Goal: Information Seeking & Learning: Learn about a topic

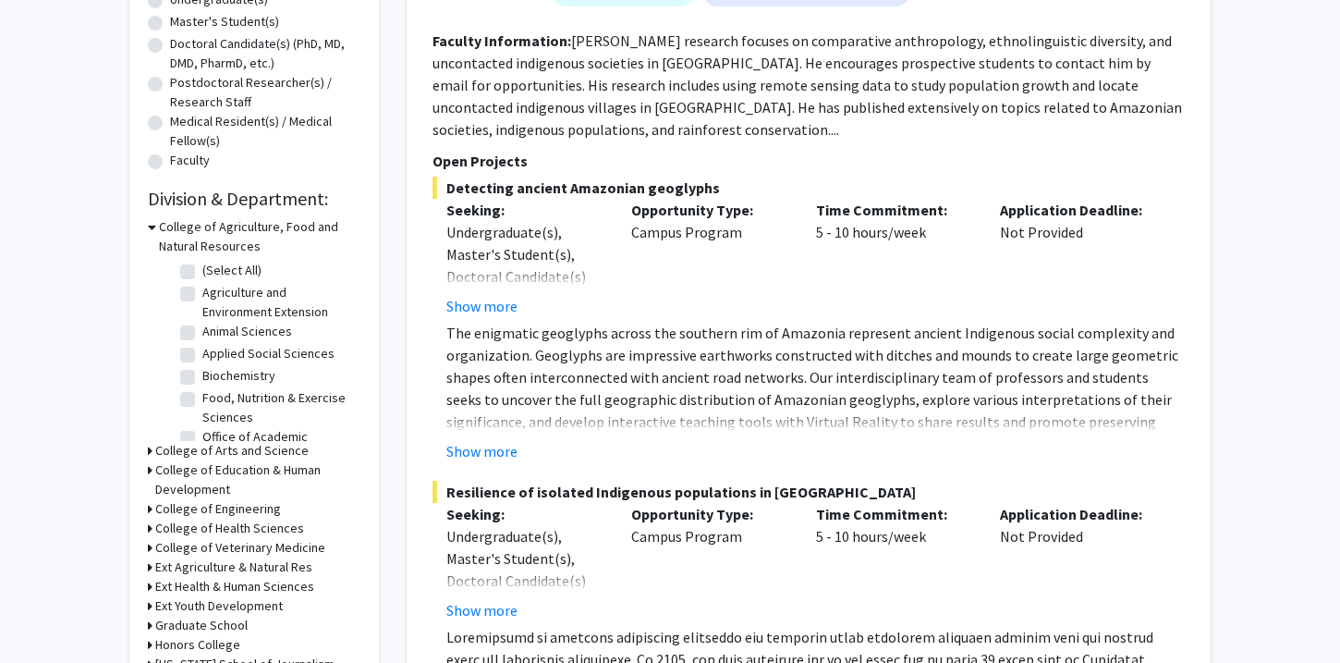
scroll to position [393, 0]
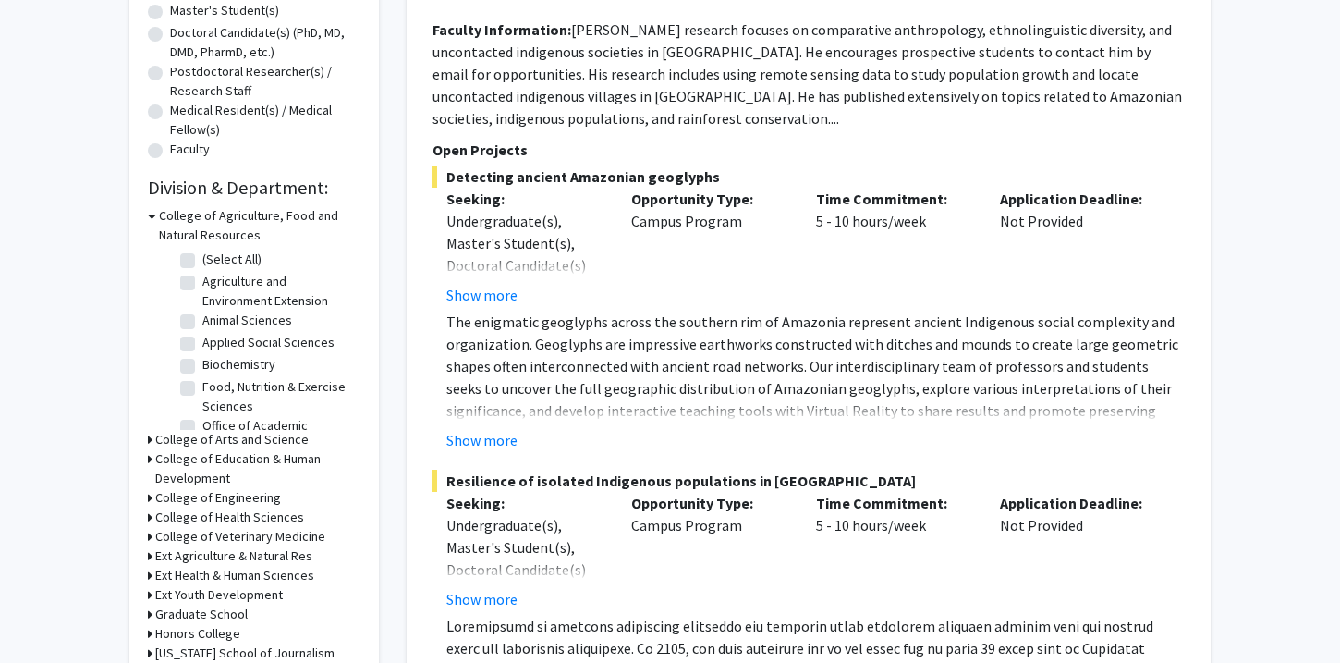
click at [276, 440] on h3 "College of Arts and Science" at bounding box center [231, 439] width 153 height 19
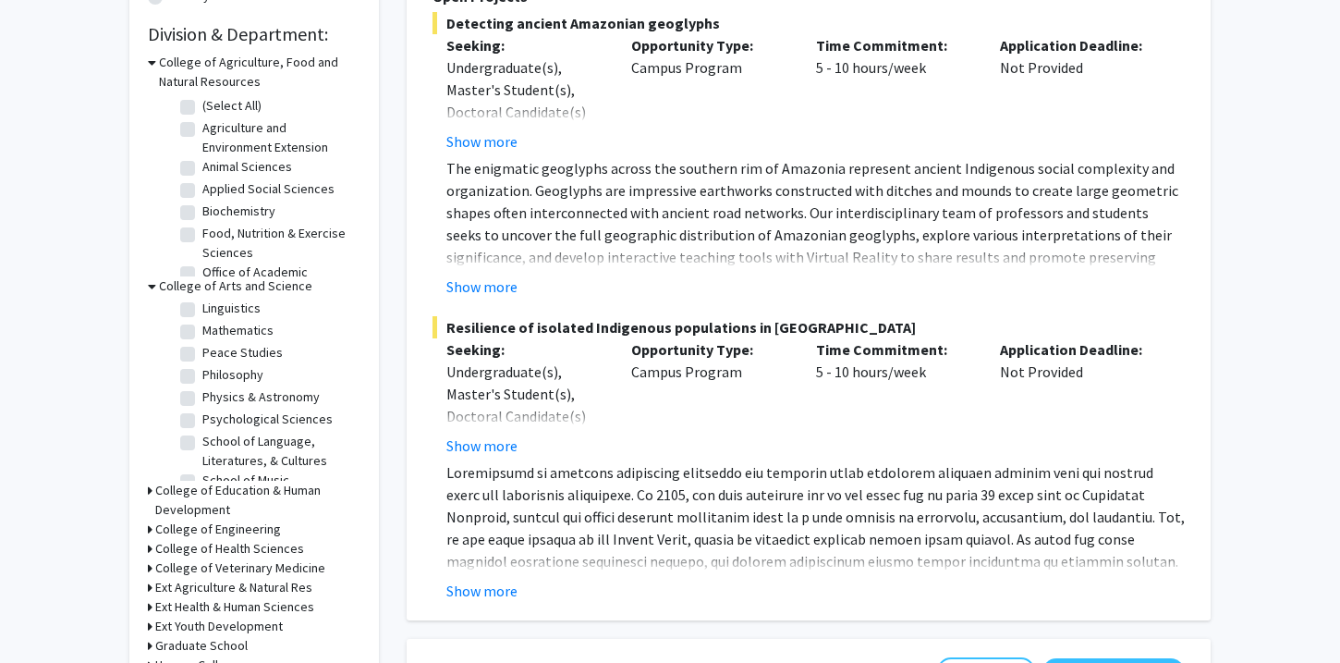
scroll to position [473, 0]
click at [289, 339] on label "Psychological Sciences" at bounding box center [267, 335] width 130 height 19
click at [214, 338] on input "Psychological Sciences" at bounding box center [208, 332] width 12 height 12
checkbox input "true"
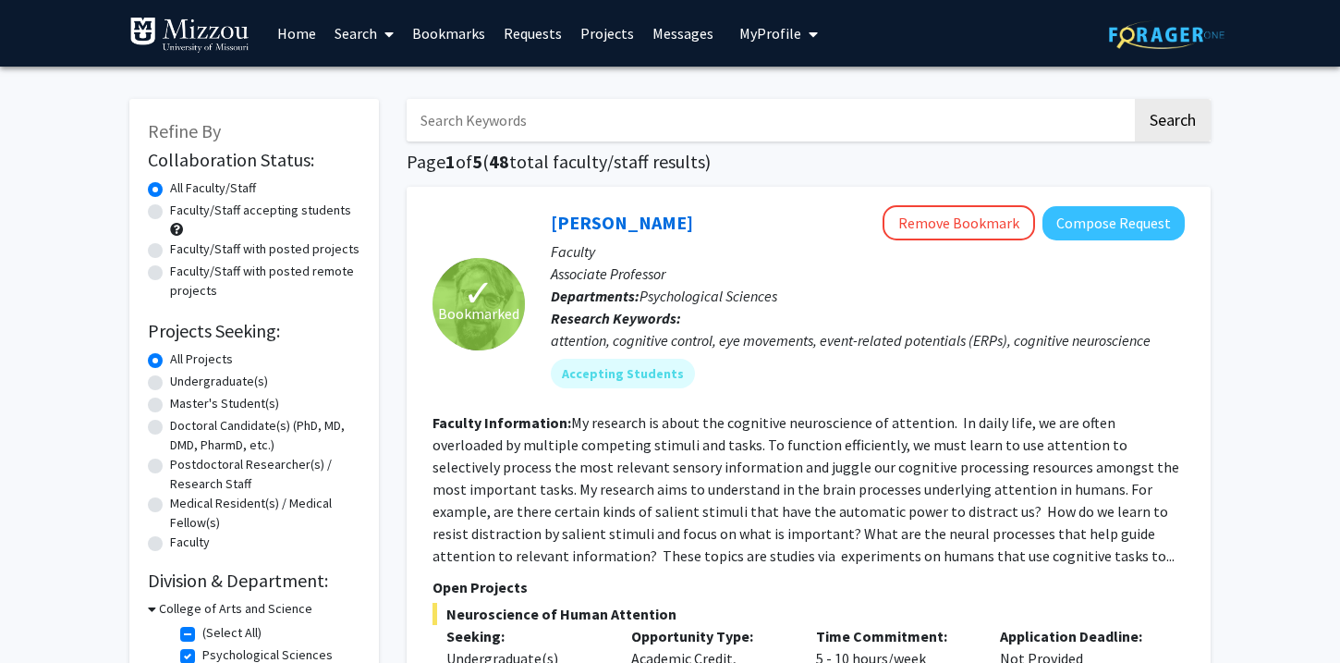
click at [264, 218] on label "Faculty/Staff accepting students" at bounding box center [260, 210] width 181 height 19
click at [182, 213] on input "Faculty/Staff accepting students" at bounding box center [176, 207] width 12 height 12
radio input "true"
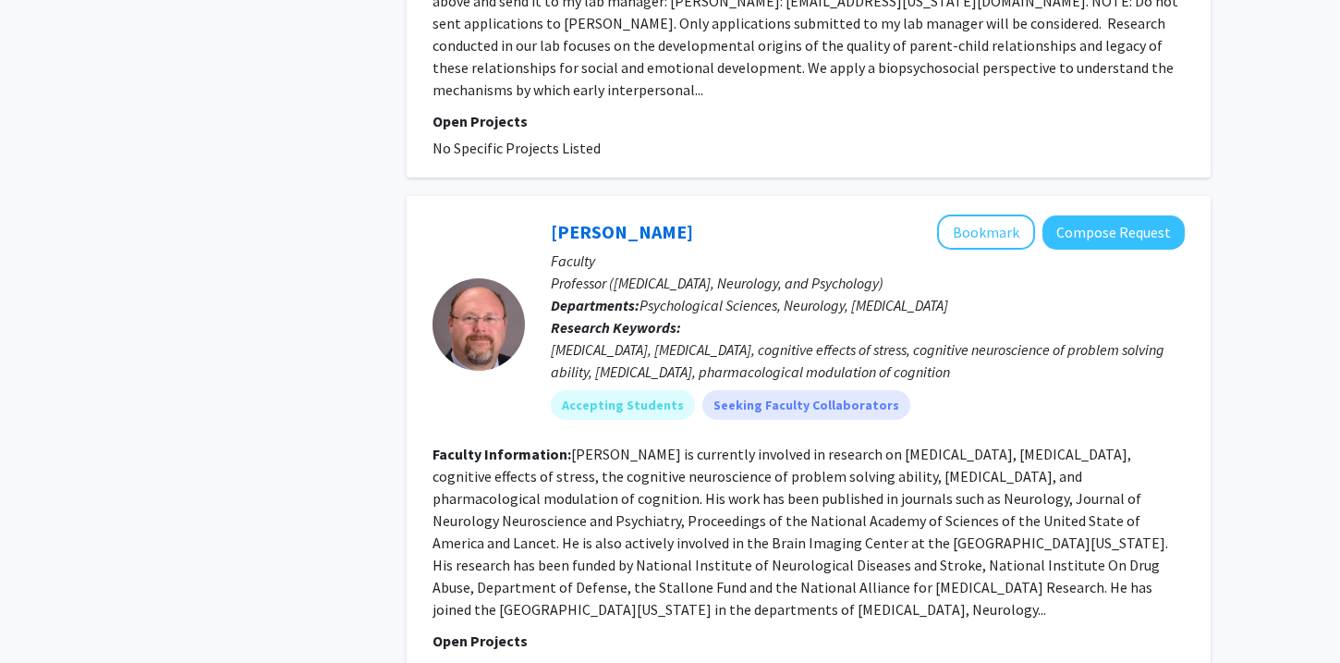
scroll to position [3257, 0]
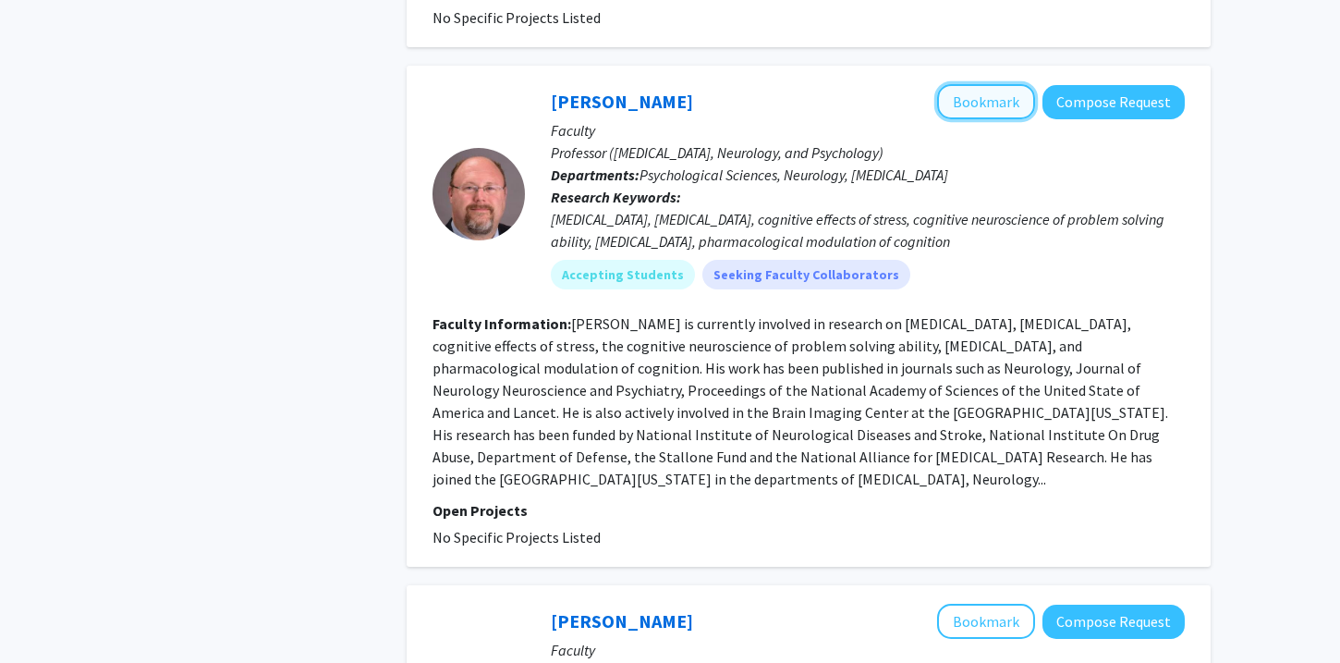
click at [976, 92] on button "Bookmark" at bounding box center [986, 101] width 98 height 35
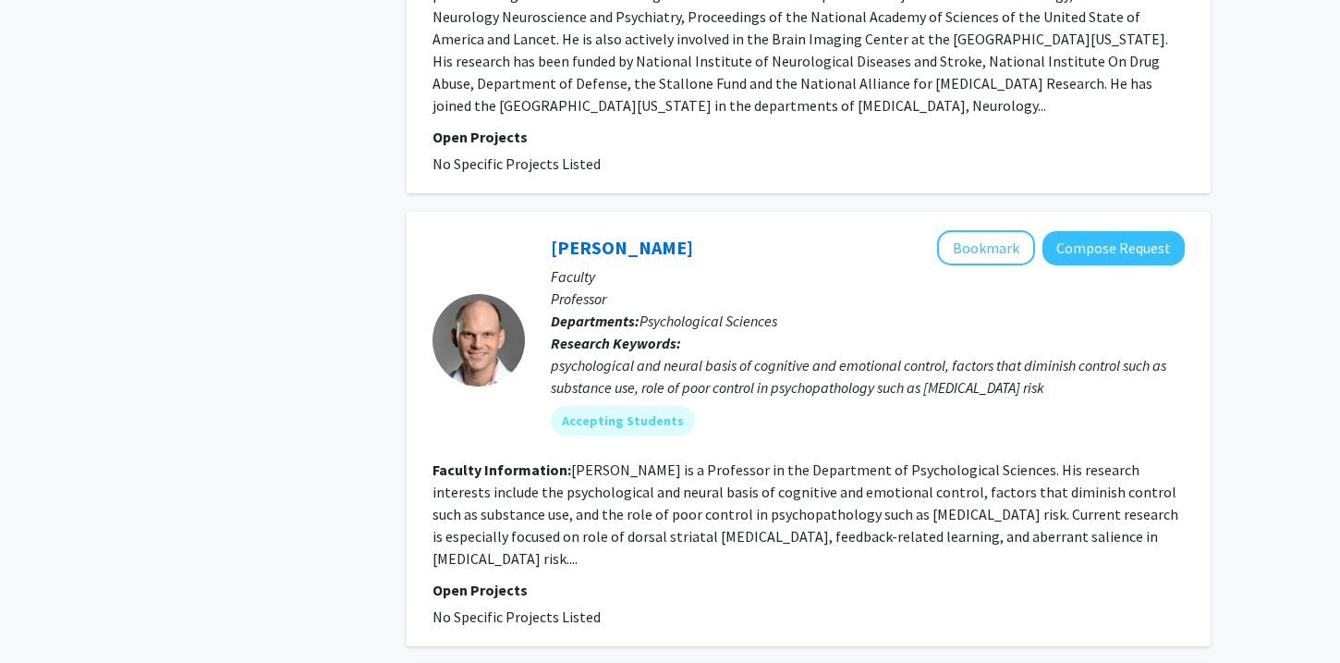
scroll to position [3635, 0]
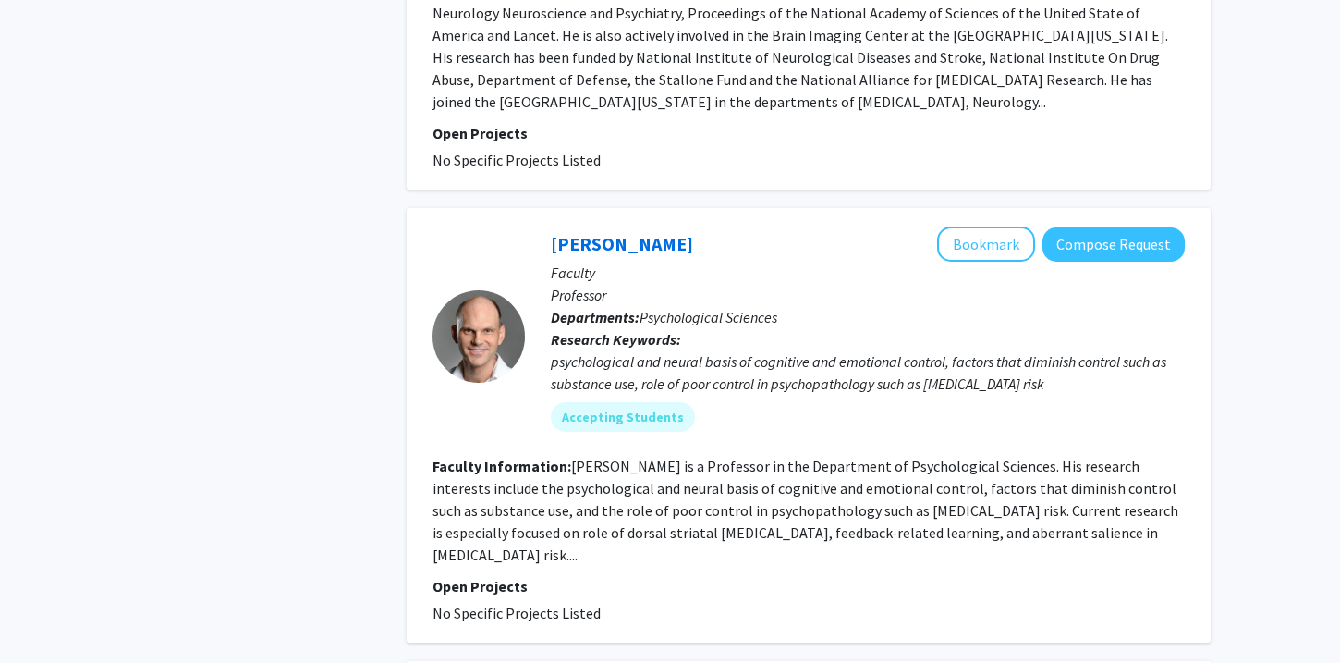
click at [1012, 262] on p "Faculty" at bounding box center [868, 273] width 634 height 22
click at [995, 226] on button "Bookmark" at bounding box center [986, 243] width 98 height 35
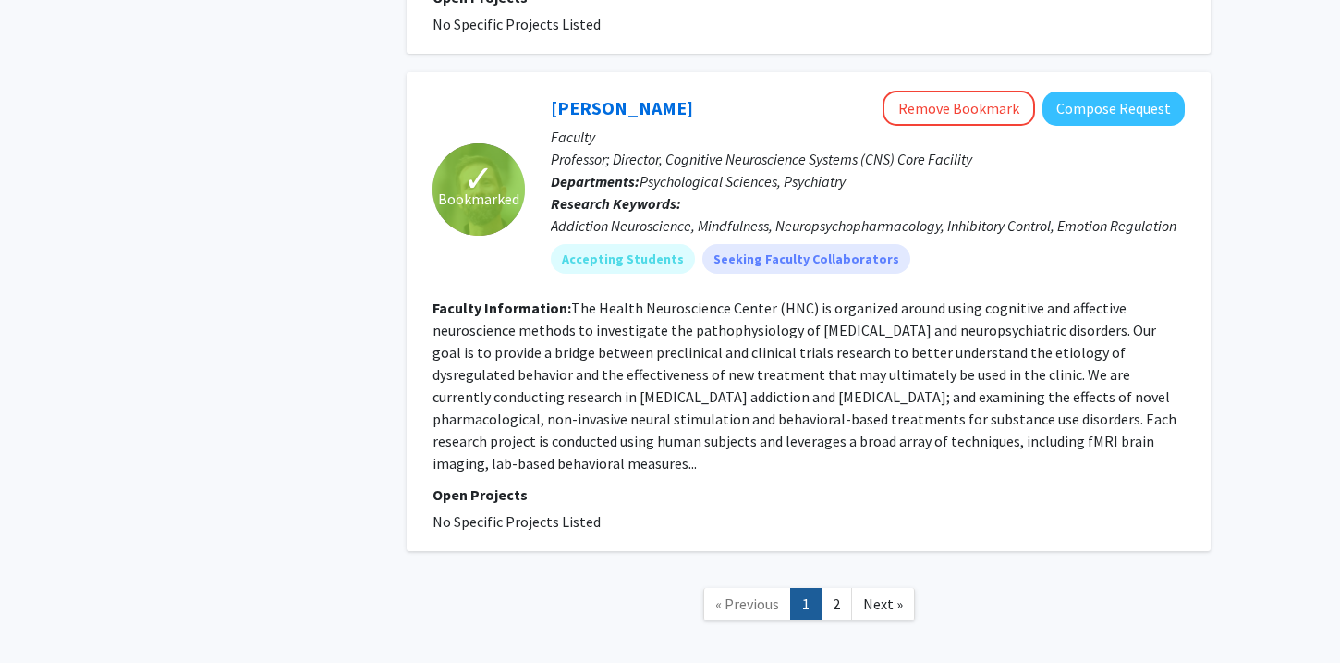
scroll to position [4724, 0]
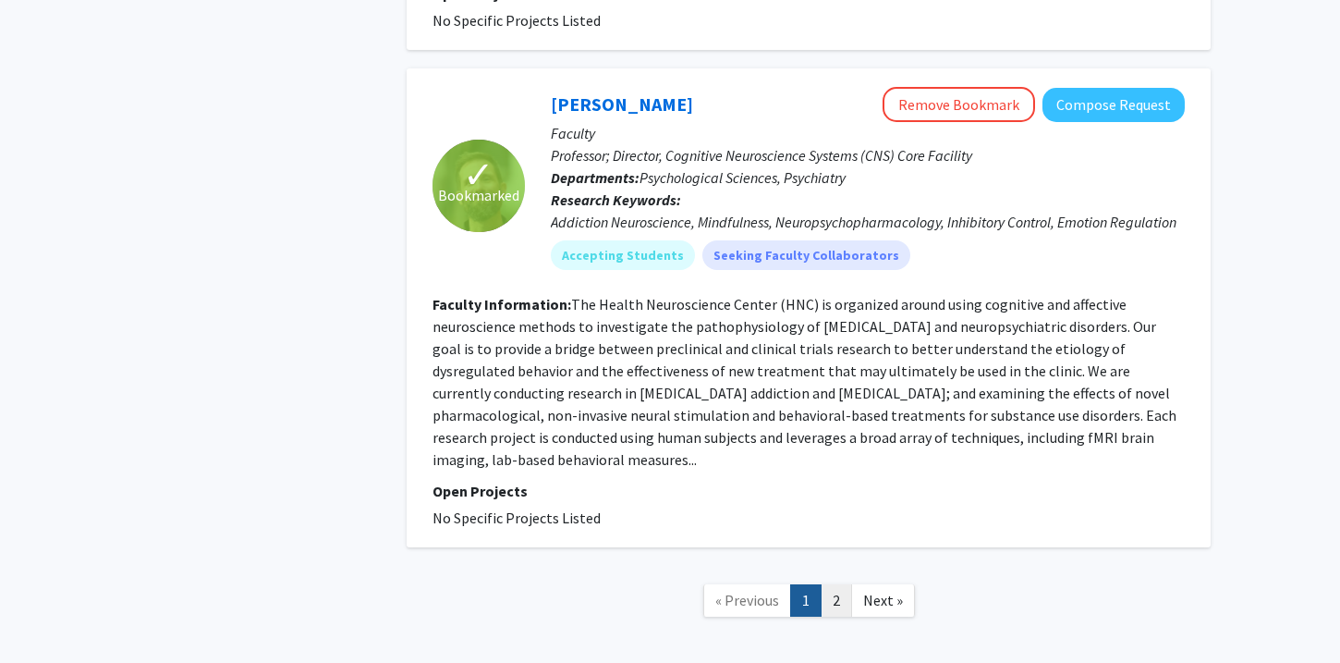
click at [843, 584] on link "2" at bounding box center [836, 600] width 31 height 32
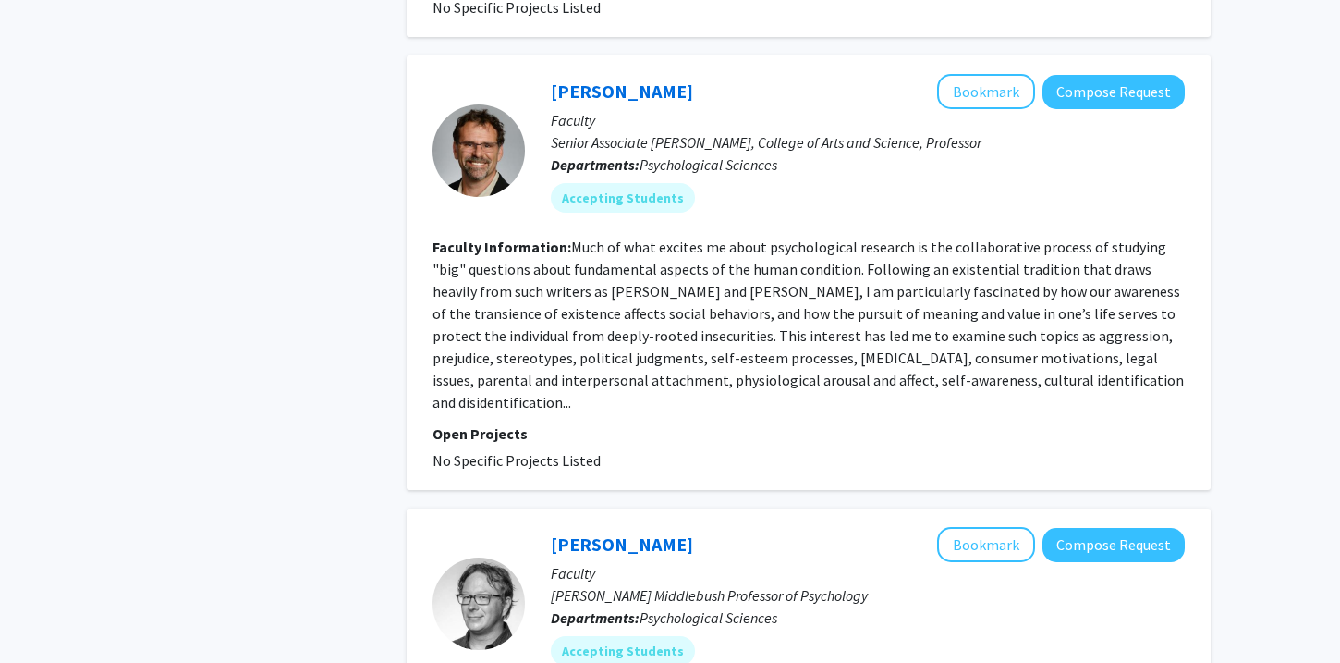
scroll to position [1501, 0]
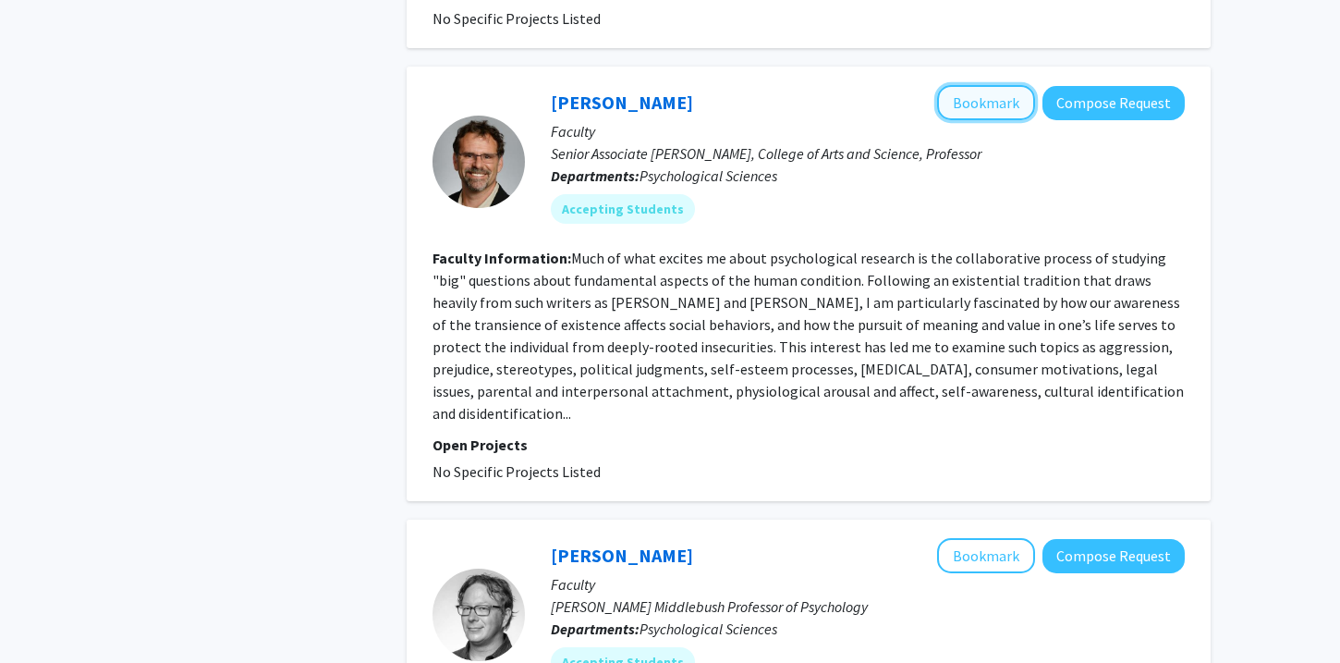
click at [996, 85] on button "Bookmark" at bounding box center [986, 102] width 98 height 35
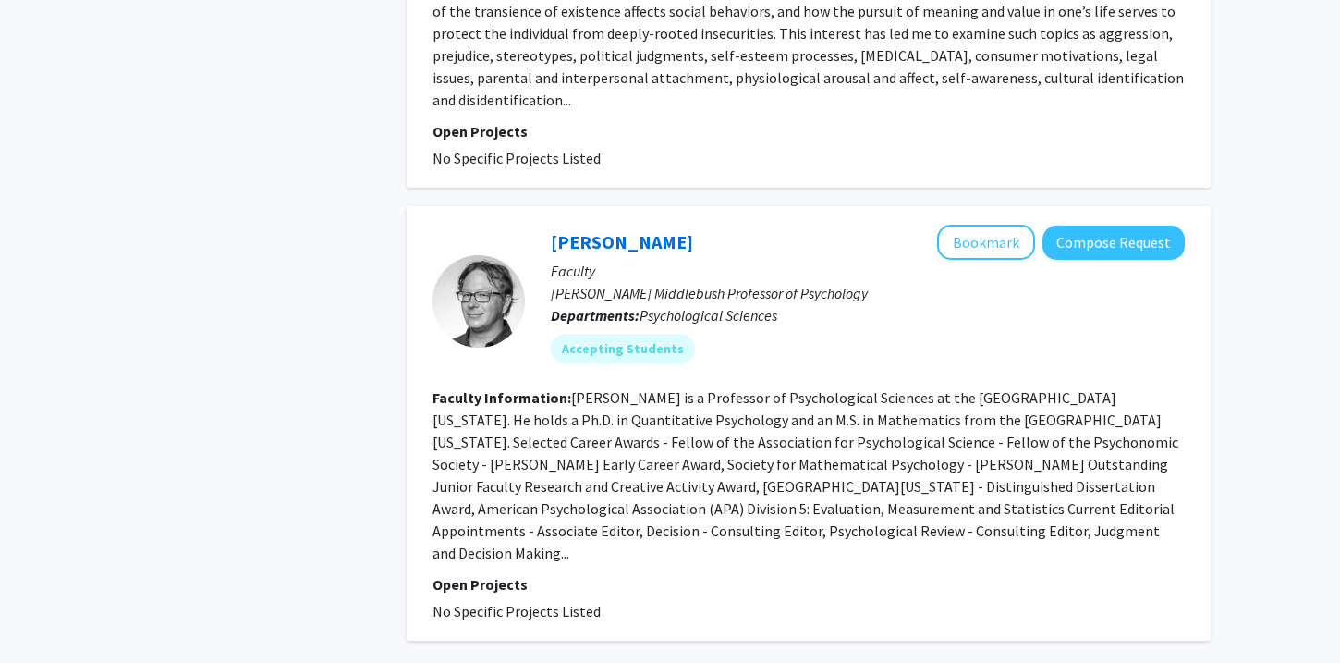
scroll to position [1836, 0]
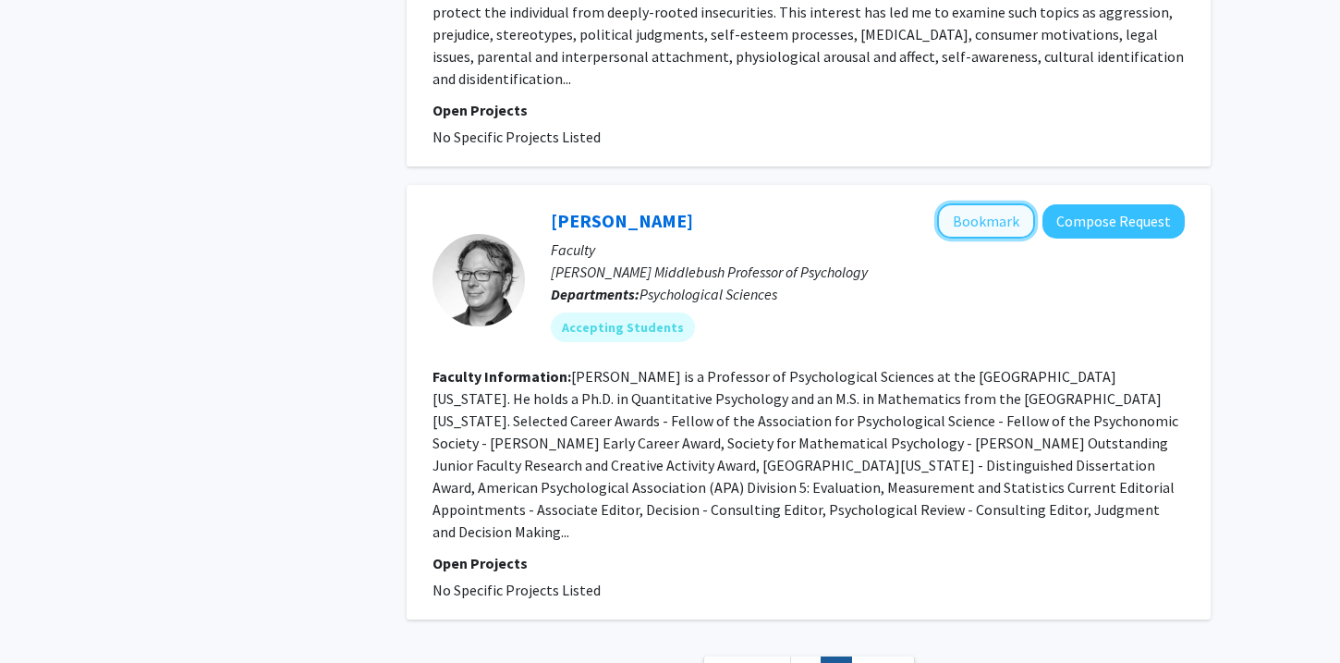
click at [993, 203] on button "Bookmark" at bounding box center [986, 220] width 98 height 35
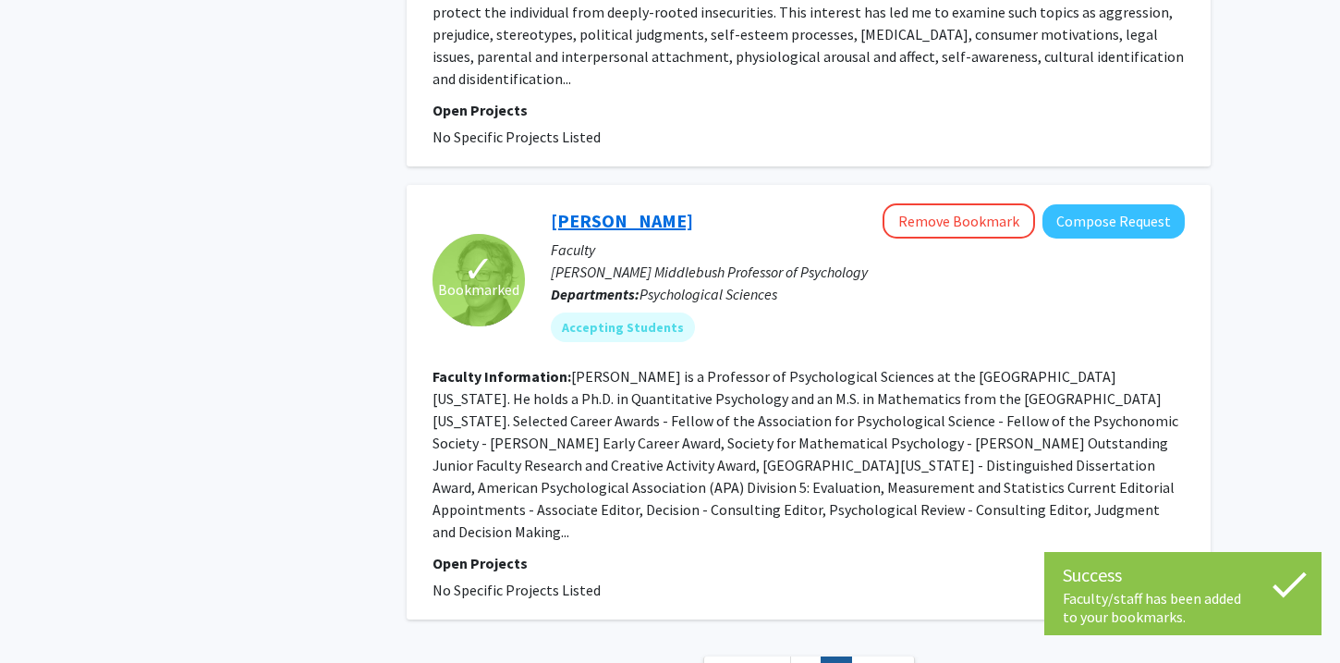
click at [666, 209] on link "[PERSON_NAME]" at bounding box center [622, 220] width 142 height 23
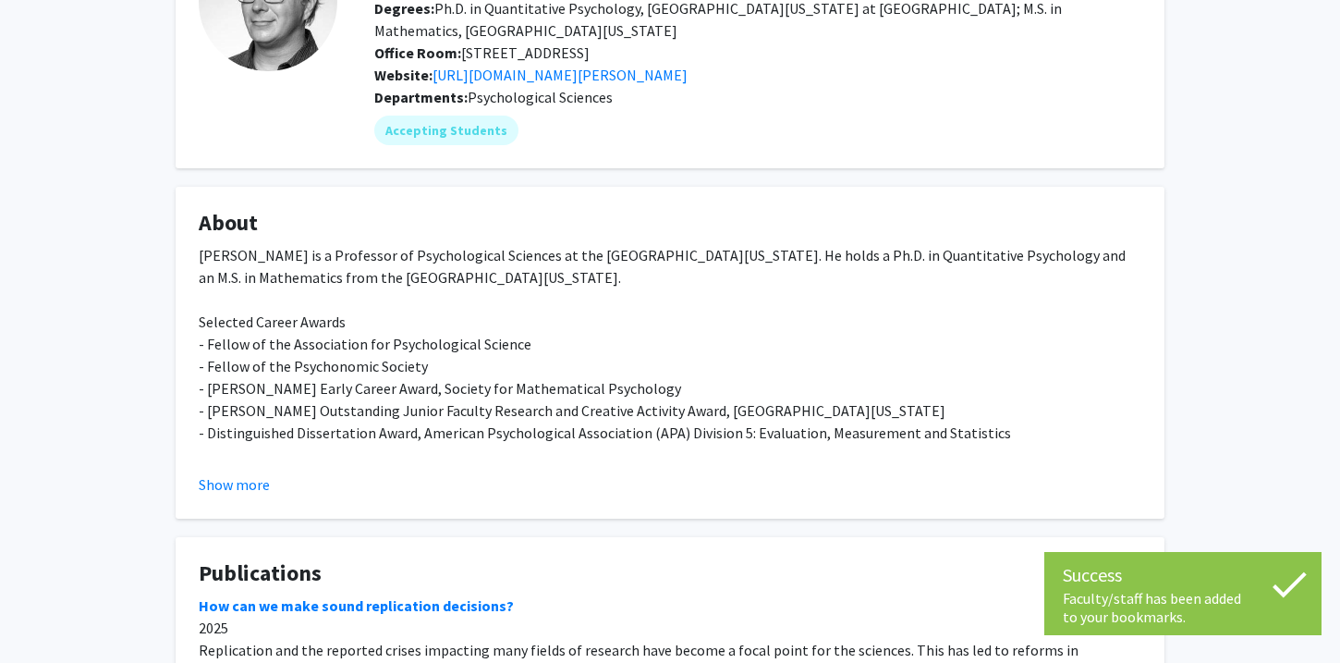
scroll to position [200, 0]
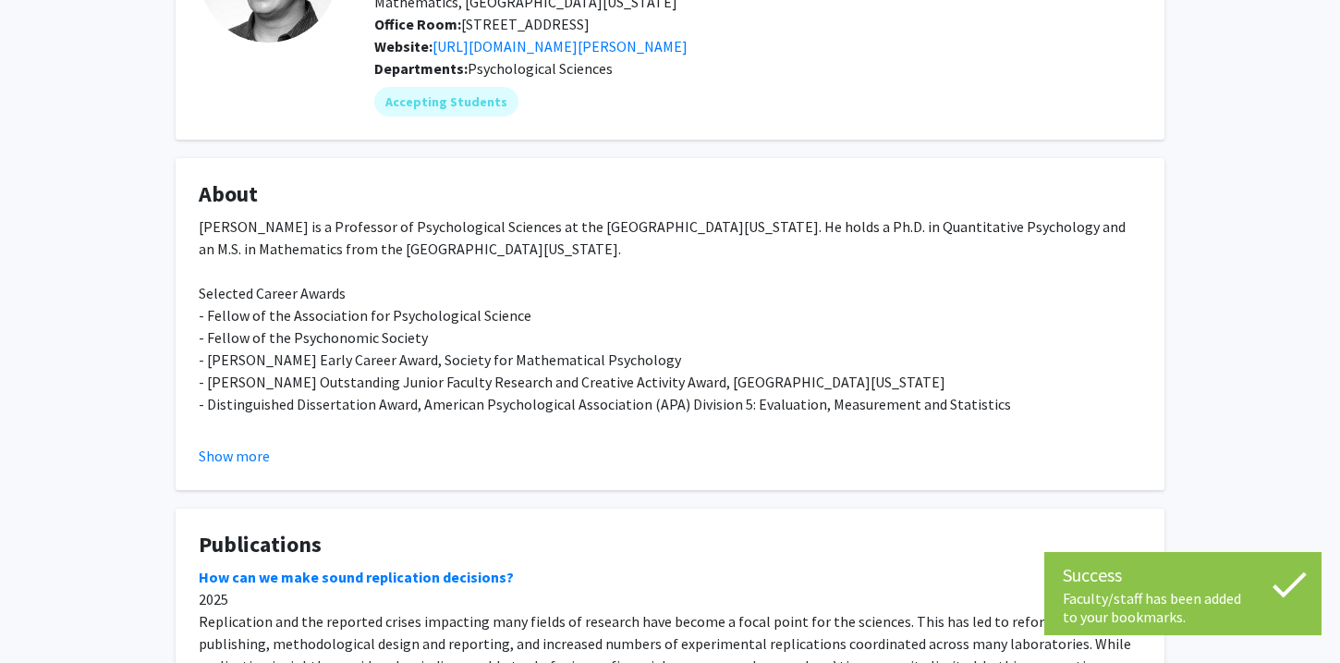
click at [245, 469] on fg-card "About [PERSON_NAME] is a Professor of Psychological Sciences at the [GEOGRAPHIC…" at bounding box center [670, 324] width 989 height 332
click at [250, 462] on button "Show more" at bounding box center [234, 456] width 71 height 22
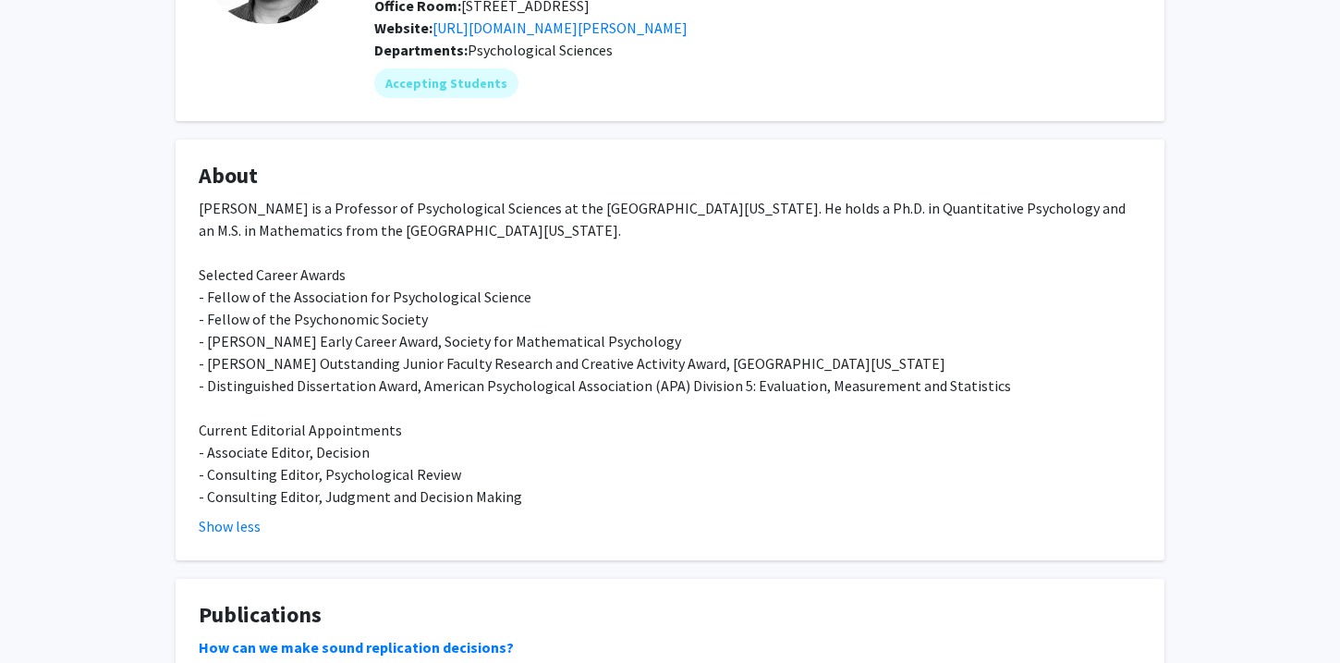
scroll to position [0, 0]
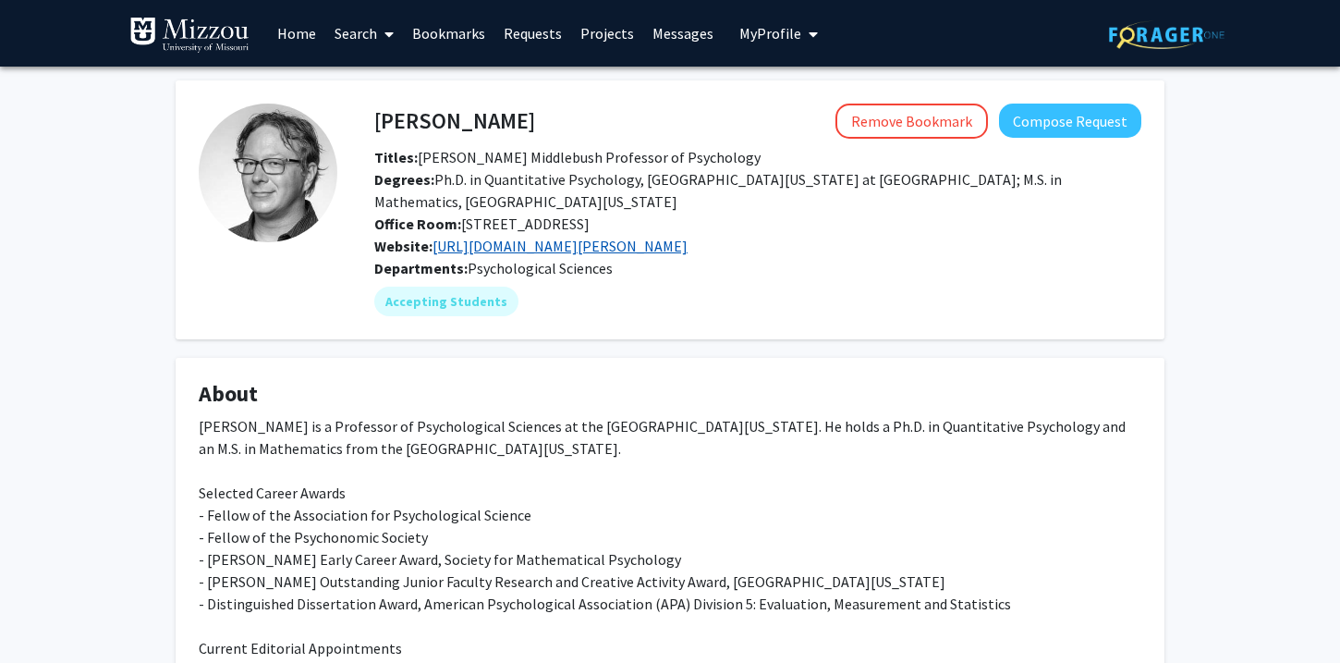
click at [491, 248] on link "[URL][DOMAIN_NAME][PERSON_NAME]" at bounding box center [560, 246] width 255 height 18
